Goal: Information Seeking & Learning: Learn about a topic

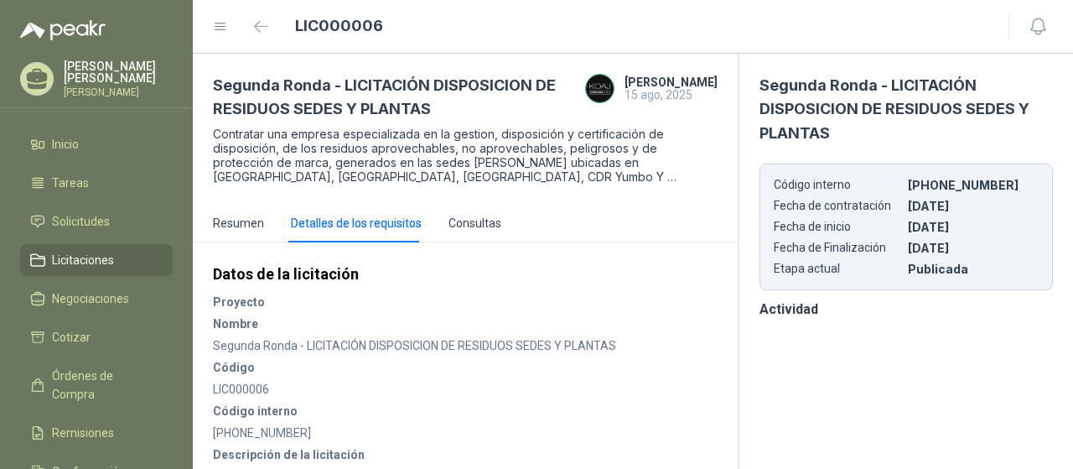
click at [109, 264] on span "Licitaciones" at bounding box center [83, 260] width 62 height 18
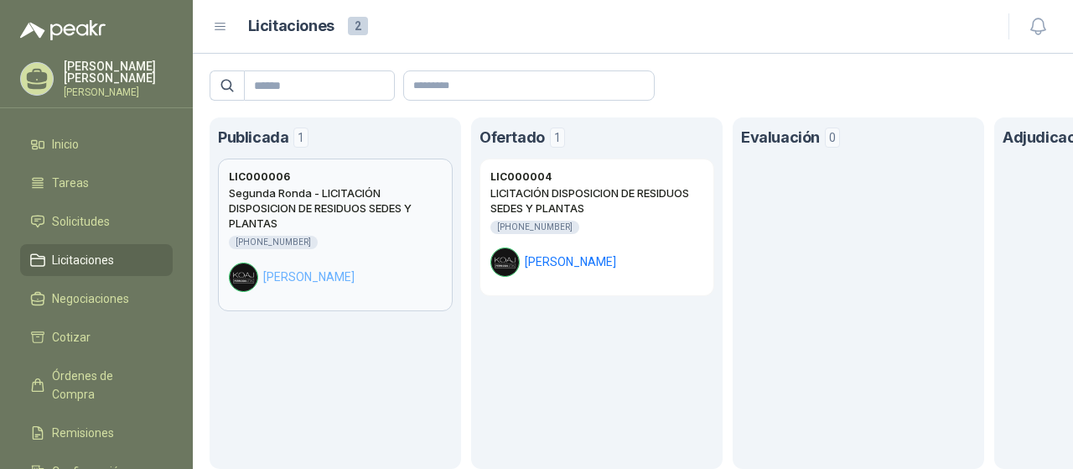
click at [355, 213] on h2 "Segunda Ronda - LICITACIÓN DISPOSICION DE RESIDUOS SEDES Y PLANTAS" at bounding box center [335, 207] width 213 height 45
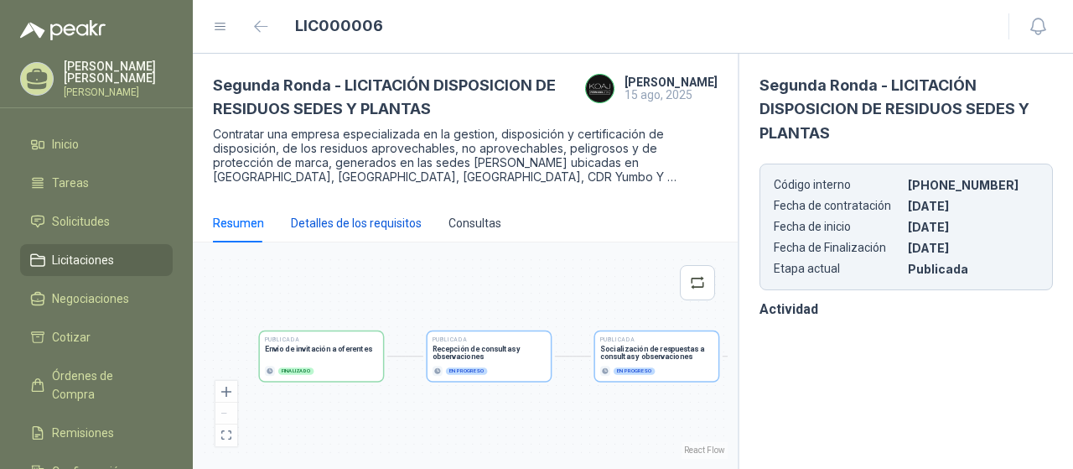
click at [368, 227] on div "Detalles de los requisitos" at bounding box center [356, 223] width 131 height 18
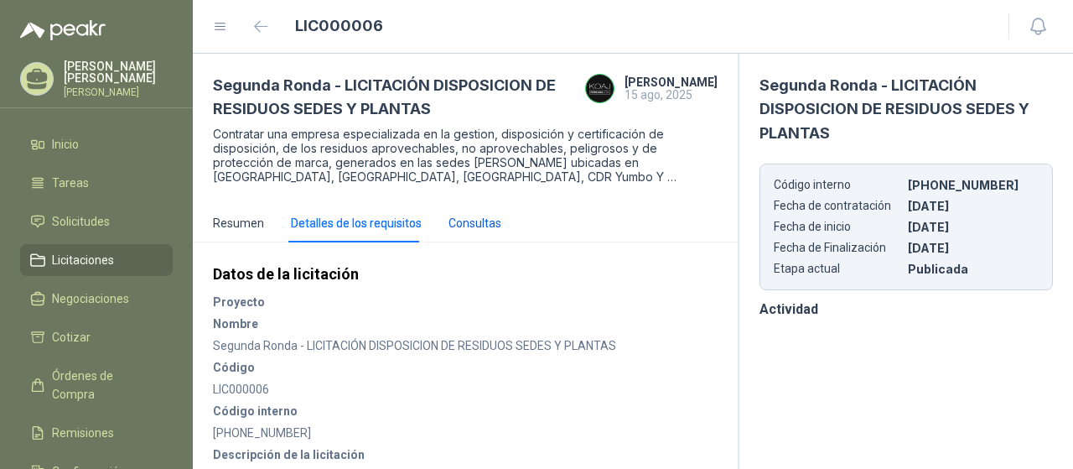
click at [473, 226] on div "Consultas" at bounding box center [475, 223] width 53 height 18
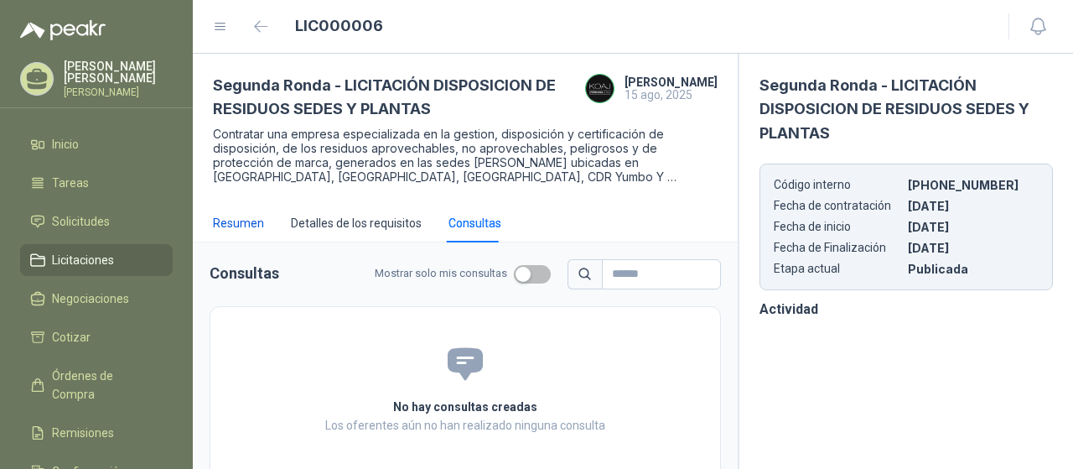
click at [244, 226] on div "Resumen" at bounding box center [238, 223] width 51 height 18
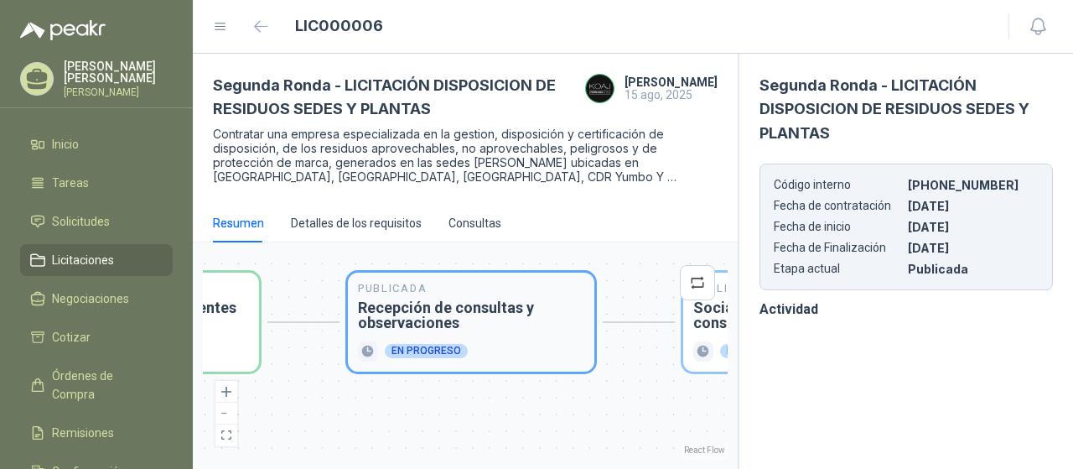
click at [511, 341] on section "En progreso" at bounding box center [471, 351] width 226 height 20
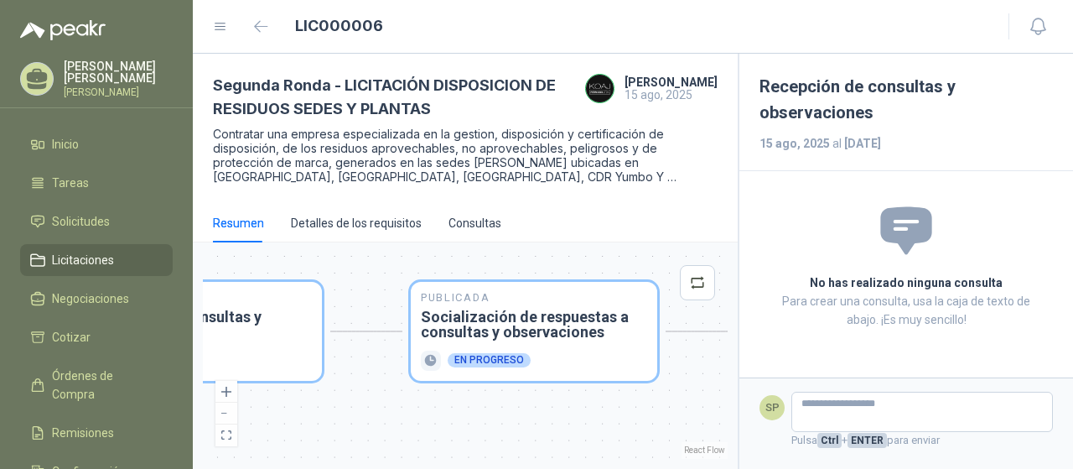
drag, startPoint x: 669, startPoint y: 393, endPoint x: 397, endPoint y: 402, distance: 272.7
click at [397, 402] on div "Publicada Envío de invitación a oferentes Finalizado Publicada Recepción de con…" at bounding box center [465, 355] width 525 height 206
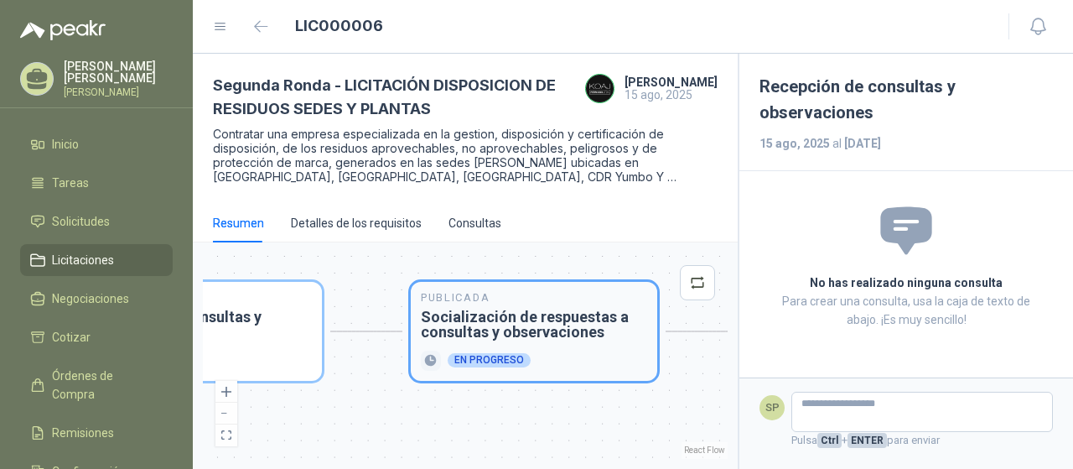
click at [527, 367] on section "En progreso" at bounding box center [534, 361] width 226 height 20
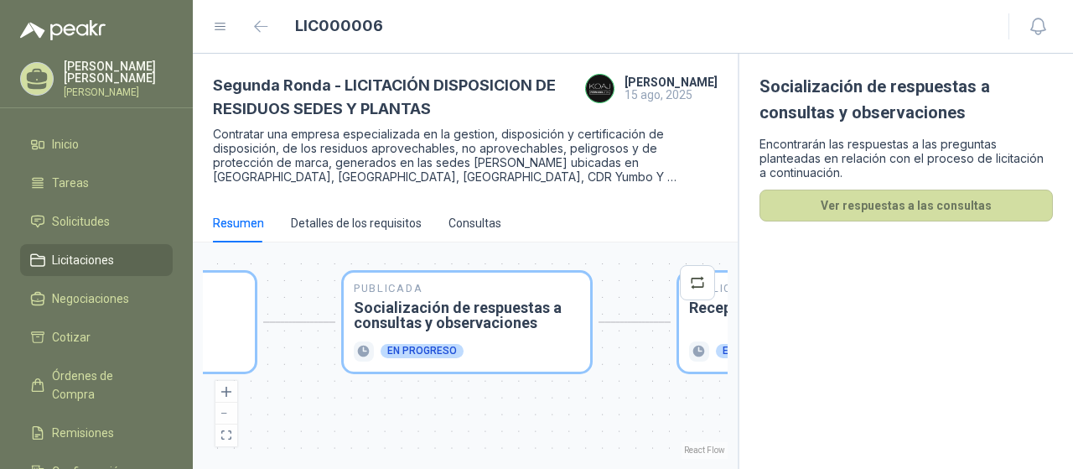
drag, startPoint x: 641, startPoint y: 411, endPoint x: 486, endPoint y: 413, distance: 155.1
click at [486, 413] on div "Publicada Envío de invitación a oferentes Finalizado Publicada Recepción de con…" at bounding box center [465, 355] width 525 height 206
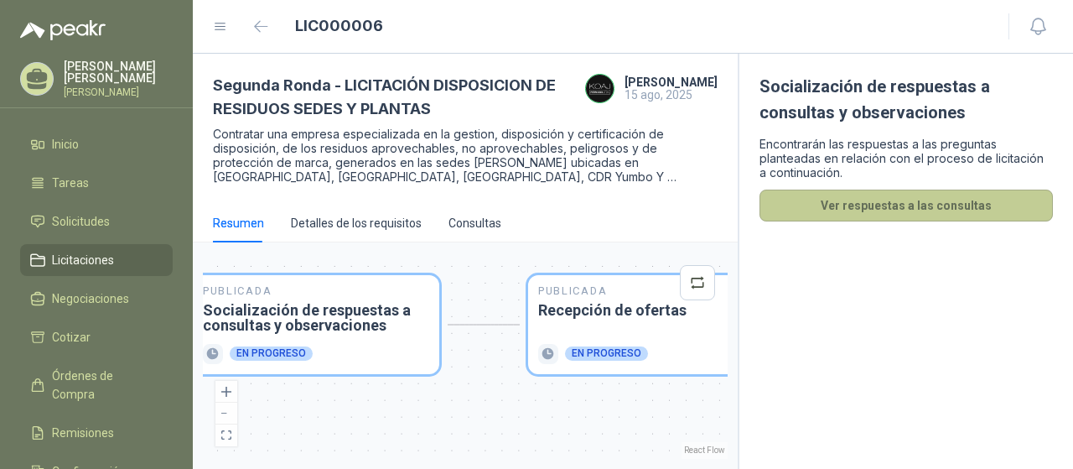
click at [950, 203] on button "Ver respuestas a las consultas" at bounding box center [906, 206] width 293 height 32
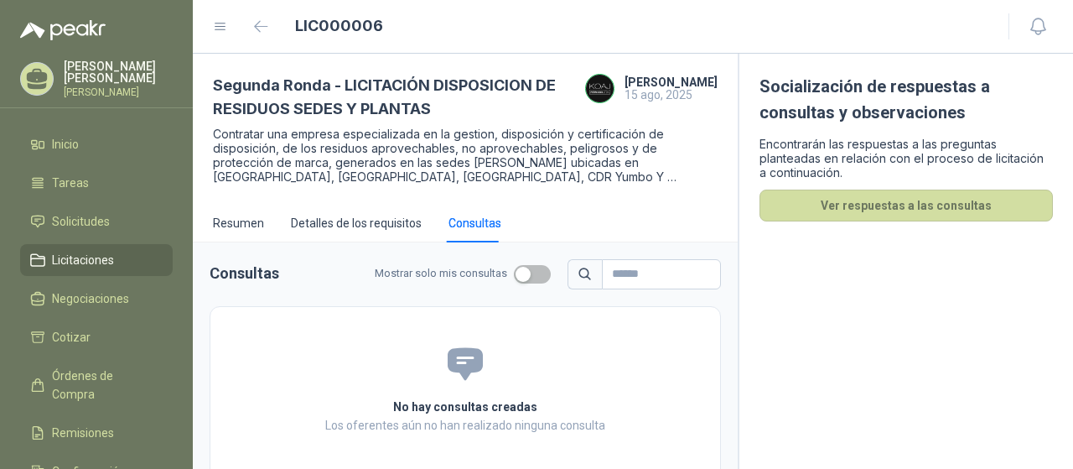
click at [339, 207] on div "Detalles de los requisitos" at bounding box center [356, 223] width 131 height 39
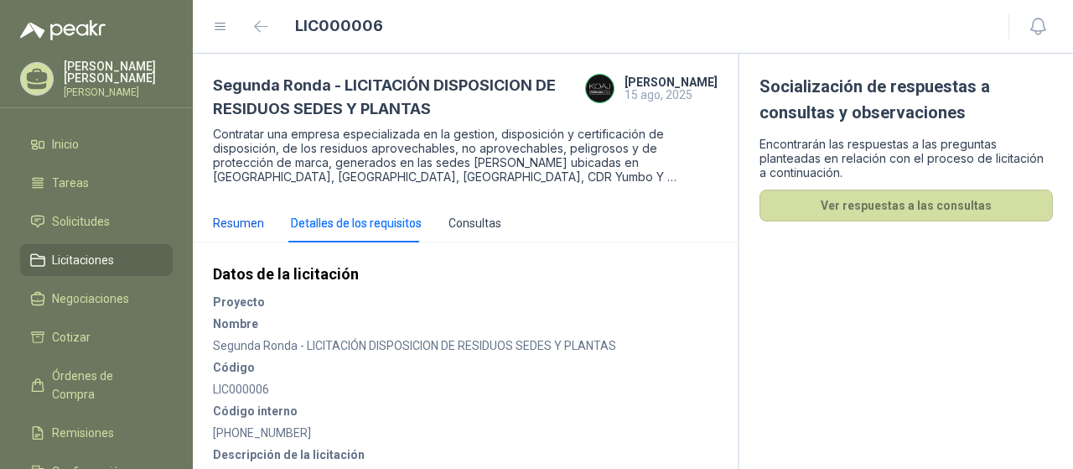
click at [250, 219] on div "Resumen" at bounding box center [238, 223] width 51 height 18
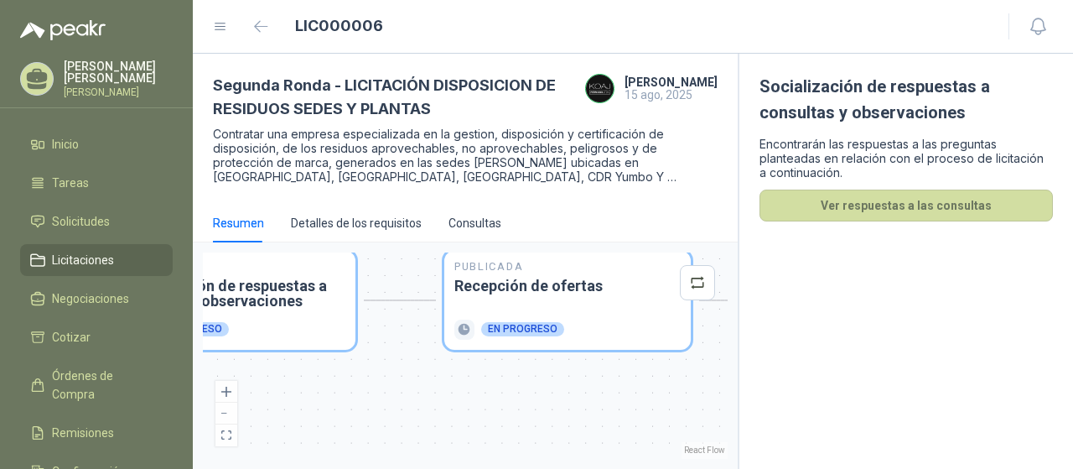
drag, startPoint x: 523, startPoint y: 421, endPoint x: 388, endPoint y: 399, distance: 136.8
click at [388, 399] on div "Publicada Envío de invitación a oferentes Finalizado Publicada Recepción de con…" at bounding box center [465, 355] width 525 height 206
click at [502, 319] on section "En progreso" at bounding box center [567, 329] width 226 height 20
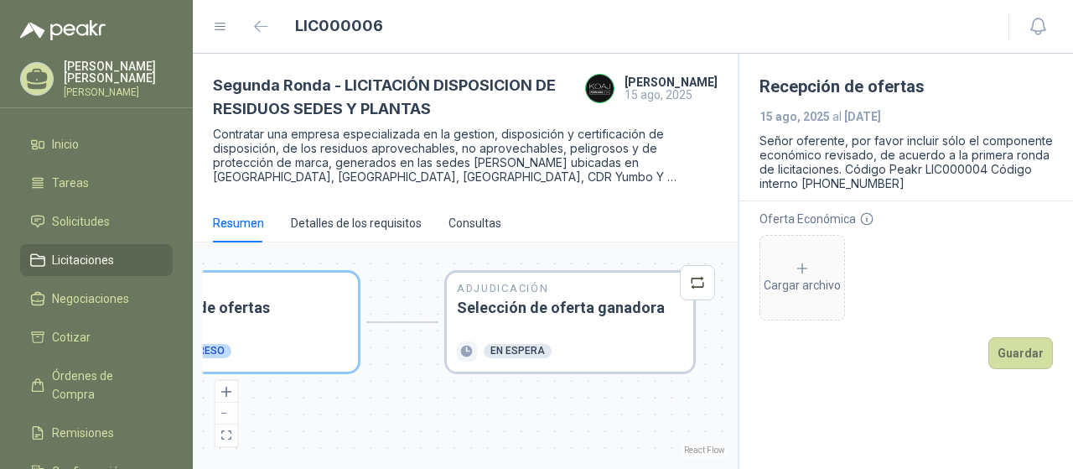
drag, startPoint x: 590, startPoint y: 392, endPoint x: 354, endPoint y: 392, distance: 236.5
click at [354, 392] on div "Publicada Envío de invitación a oferentes Finalizado Publicada Recepción de con…" at bounding box center [465, 355] width 525 height 206
